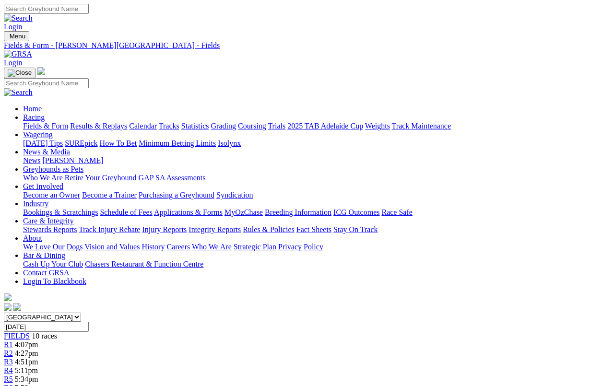
click at [116, 122] on link "Results & Replays" at bounding box center [98, 126] width 57 height 8
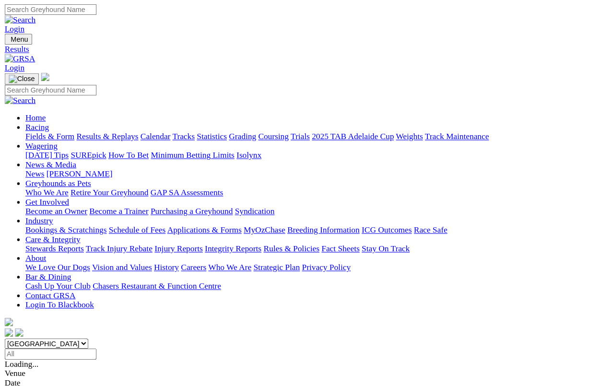
scroll to position [3, 0]
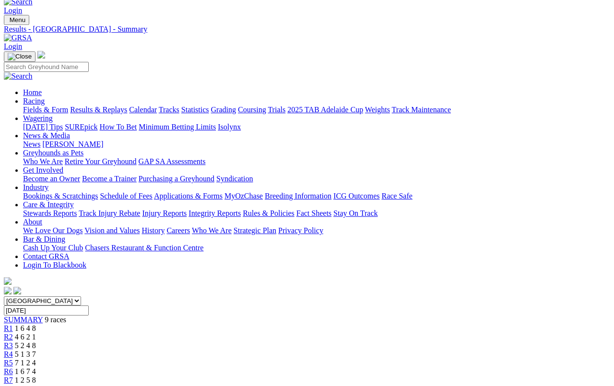
scroll to position [16, 0]
click at [35, 105] on link "Fields & Form" at bounding box center [45, 109] width 45 height 8
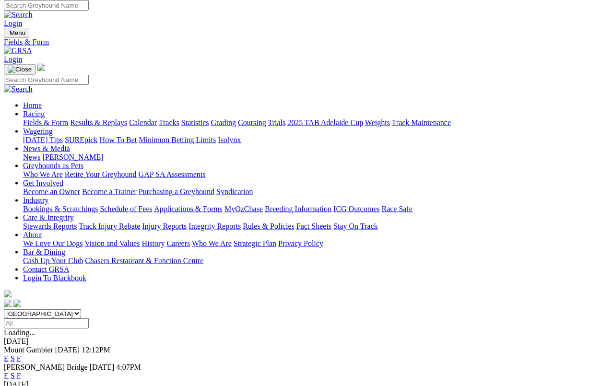
scroll to position [3, 0]
click at [21, 356] on link "F" at bounding box center [19, 376] width 4 height 8
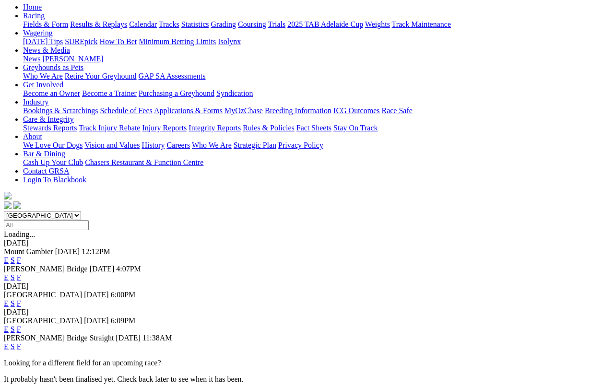
scroll to position [102, 0]
click at [21, 299] on link "F" at bounding box center [19, 303] width 4 height 8
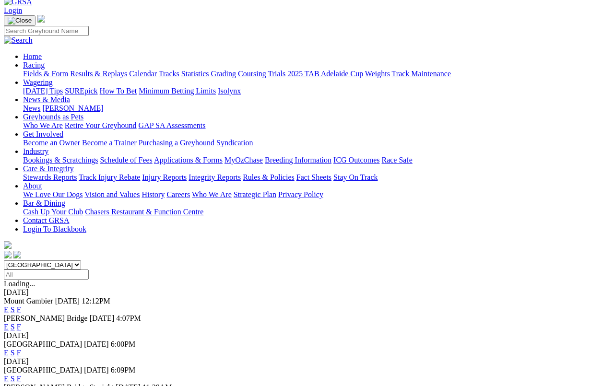
scroll to position [52, 0]
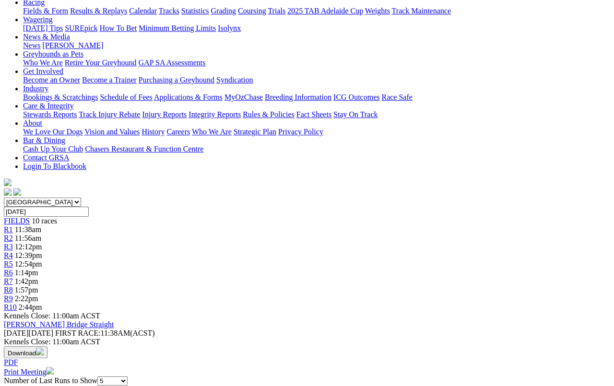
scroll to position [109, 0]
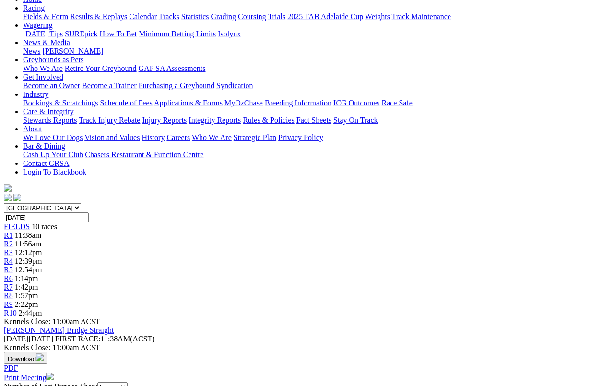
click at [38, 283] on span "1:42pm" at bounding box center [26, 287] width 23 height 8
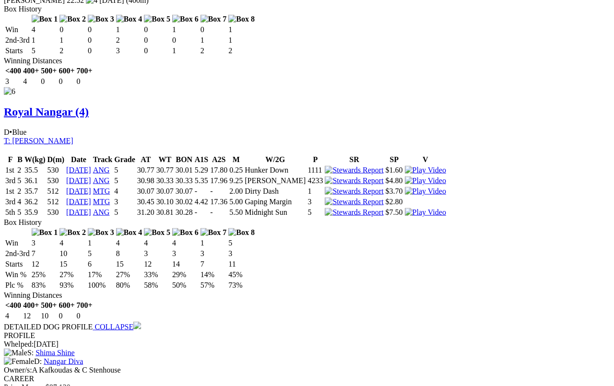
scroll to position [2570, 0]
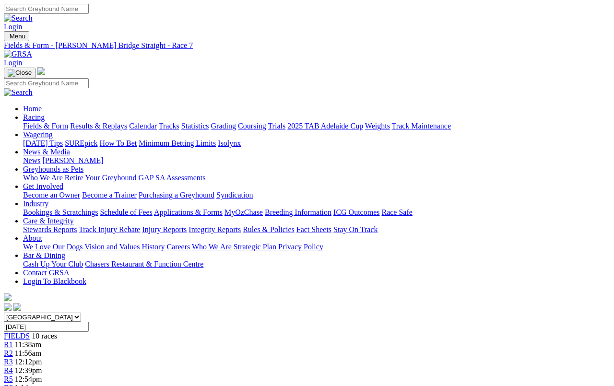
click at [157, 122] on link "Calendar" at bounding box center [143, 126] width 28 height 8
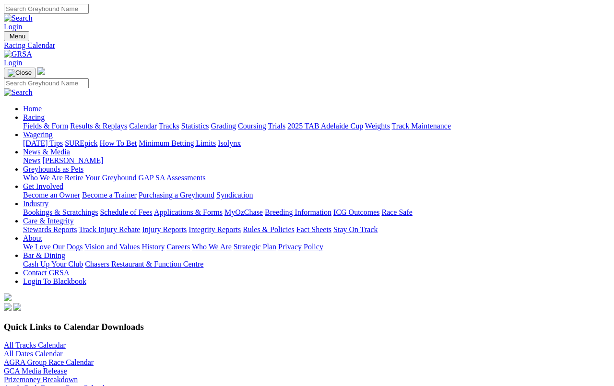
scroll to position [3, 0]
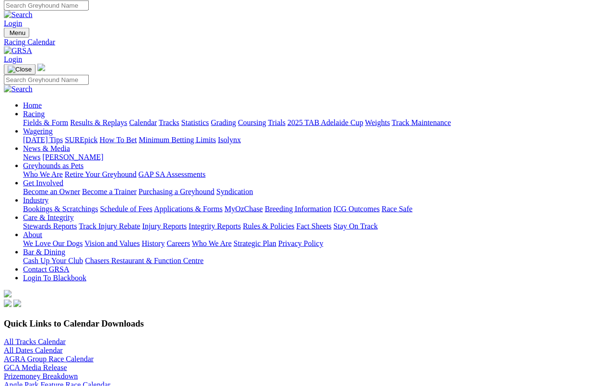
click at [48, 338] on link "All Tracks Calendar" at bounding box center [35, 342] width 62 height 8
